Goal: Check status

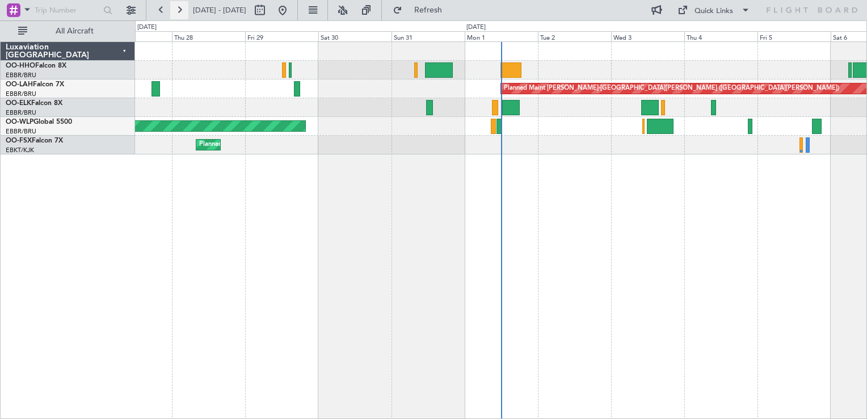
click at [175, 3] on button at bounding box center [179, 10] width 18 height 18
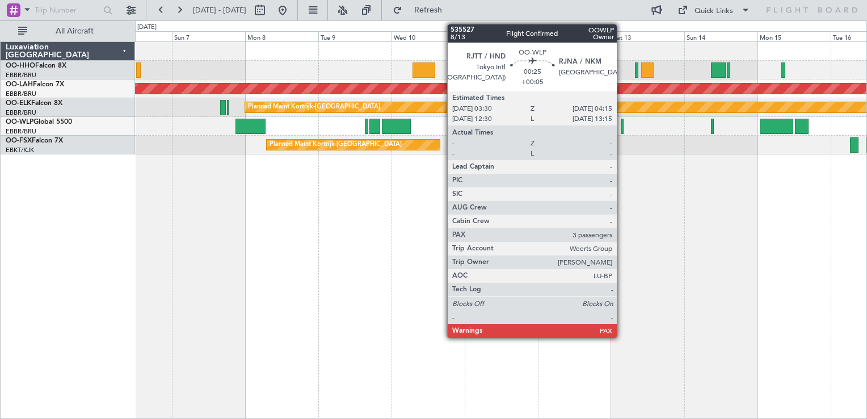
click at [622, 121] on div at bounding box center [623, 126] width 3 height 15
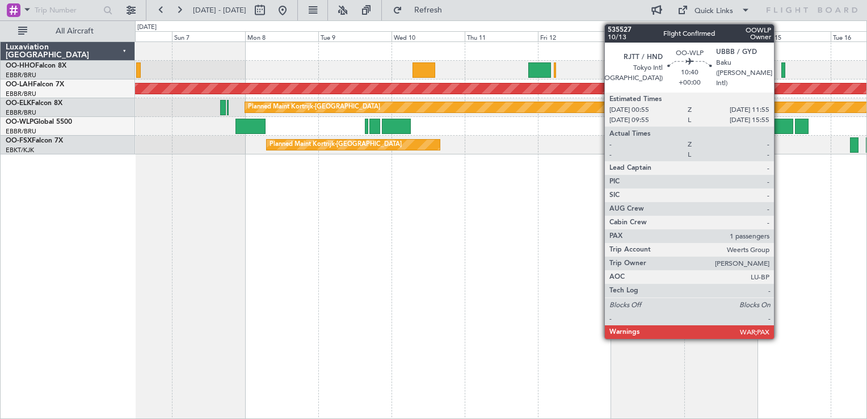
click at [779, 123] on div at bounding box center [777, 126] width 34 height 15
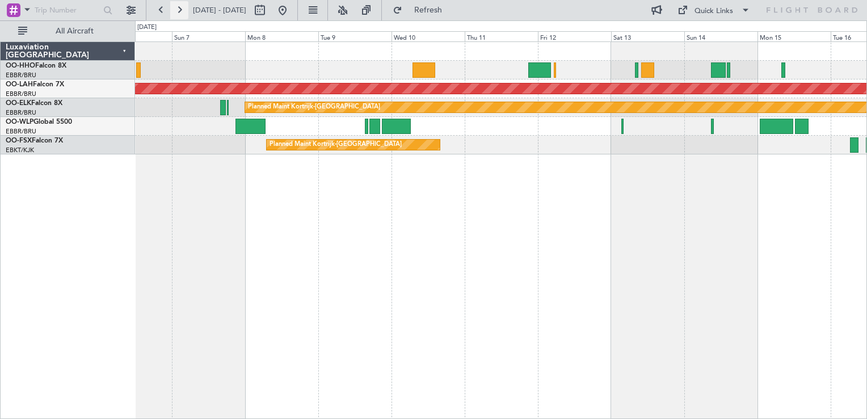
click at [182, 9] on button at bounding box center [179, 10] width 18 height 18
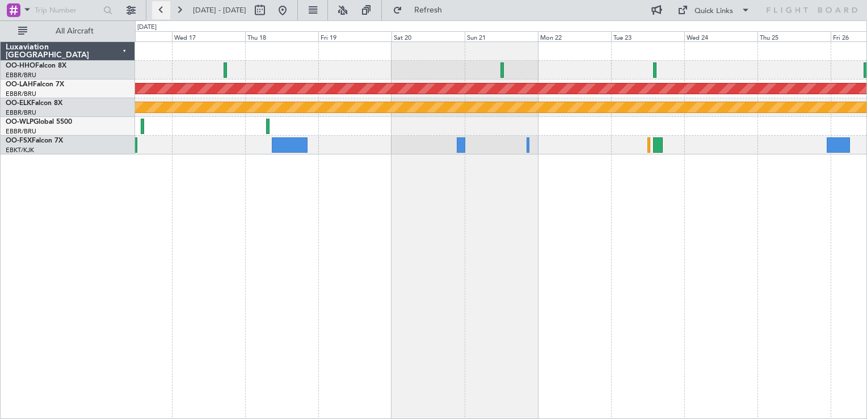
click at [163, 9] on button at bounding box center [161, 10] width 18 height 18
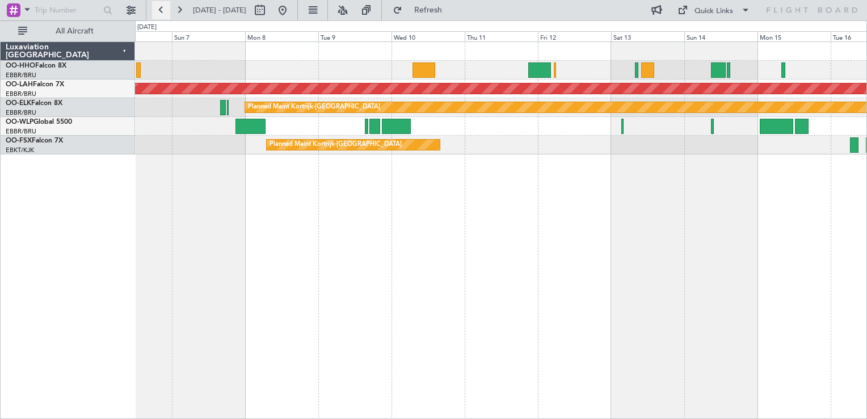
click at [154, 9] on button at bounding box center [161, 10] width 18 height 18
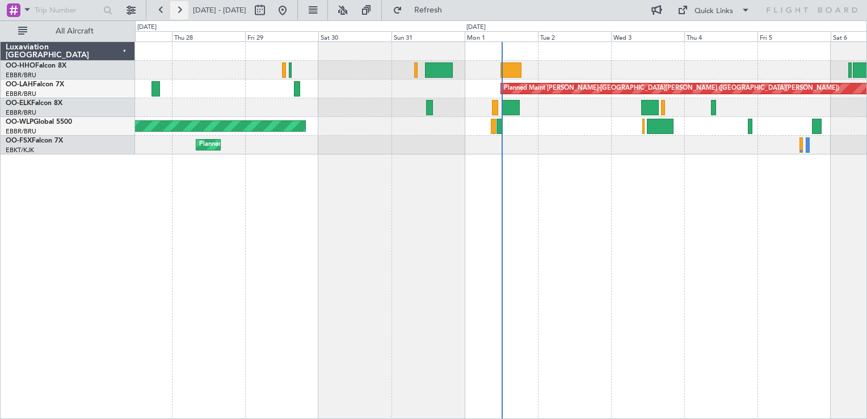
click at [187, 10] on button at bounding box center [179, 10] width 18 height 18
